Goal: Use online tool/utility: Utilize a website feature to perform a specific function

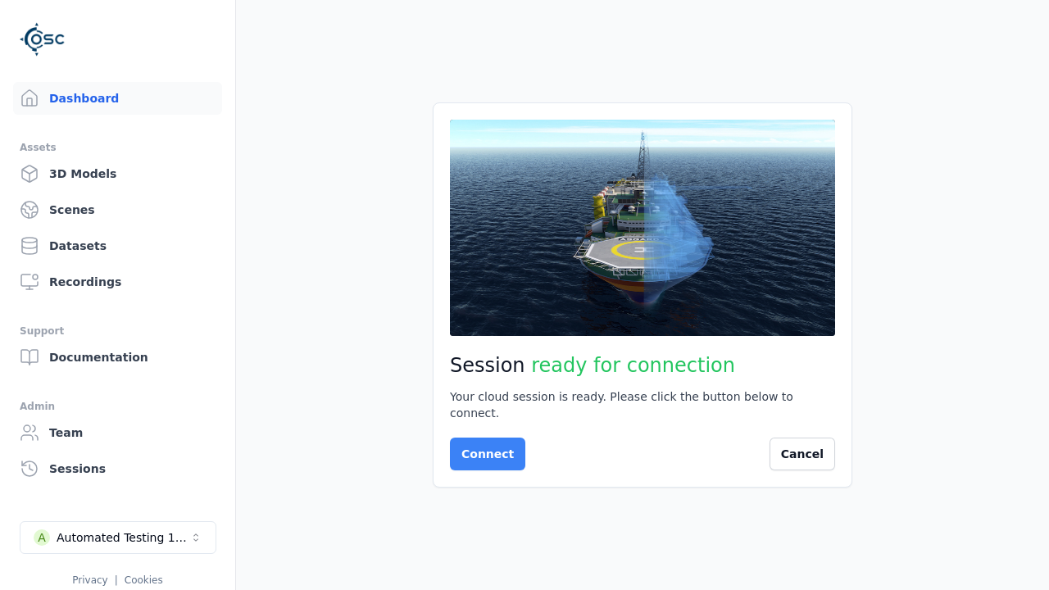
click at [483, 446] on button "Connect" at bounding box center [487, 454] width 75 height 33
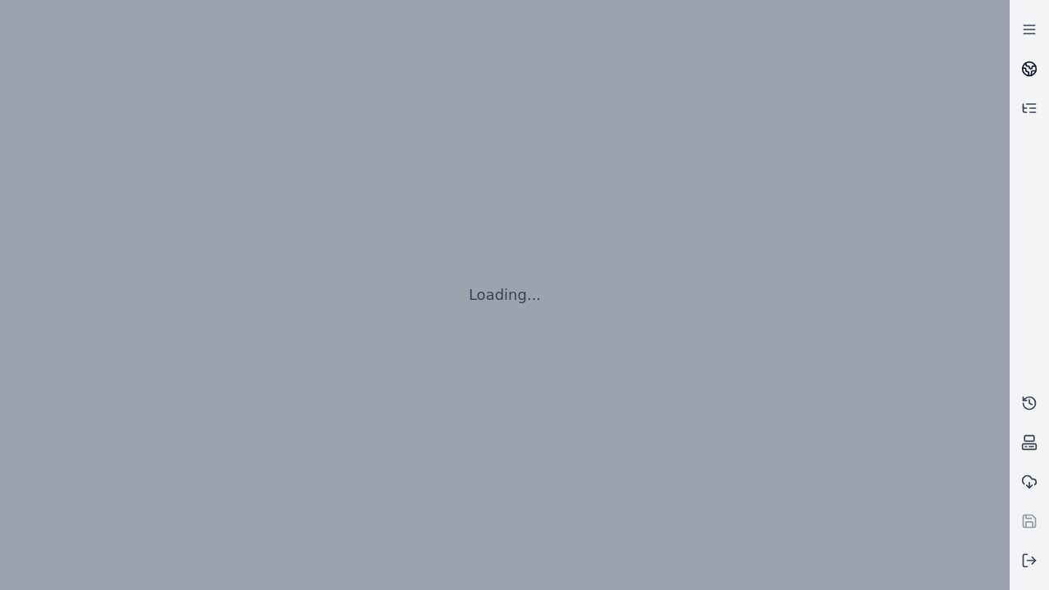
click at [1029, 69] on icon at bounding box center [1031, 66] width 10 height 6
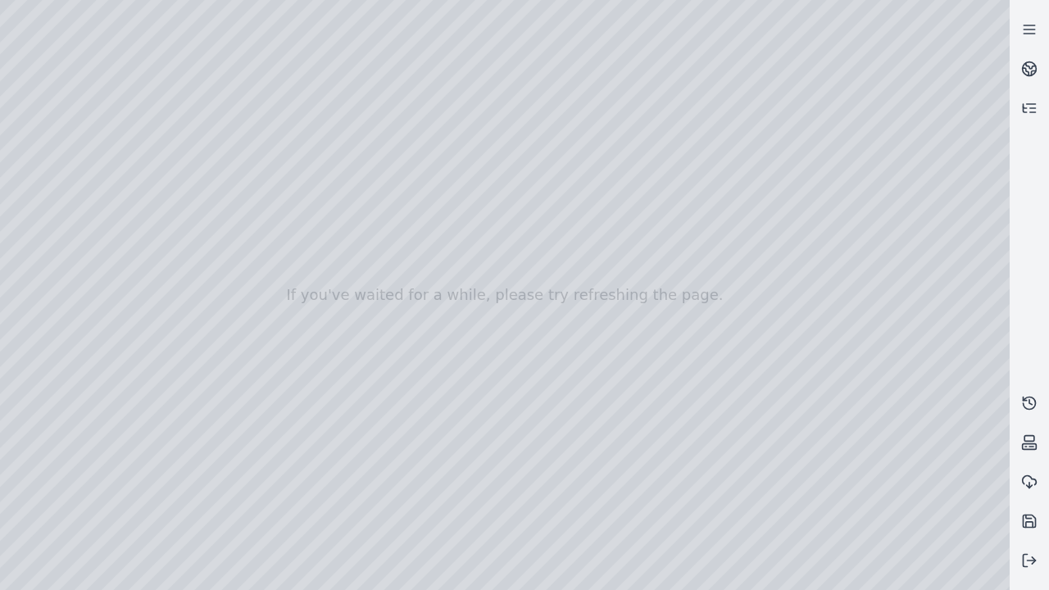
click at [6, 105] on div at bounding box center [504, 295] width 1009 height 590
